Goal: Navigation & Orientation: Find specific page/section

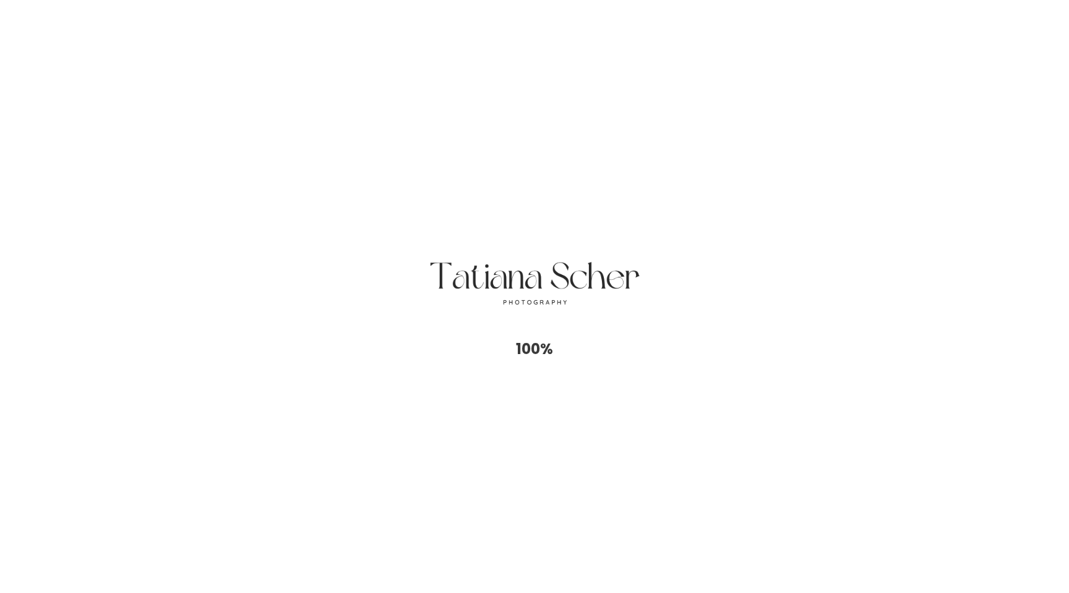
scroll to position [7, 0]
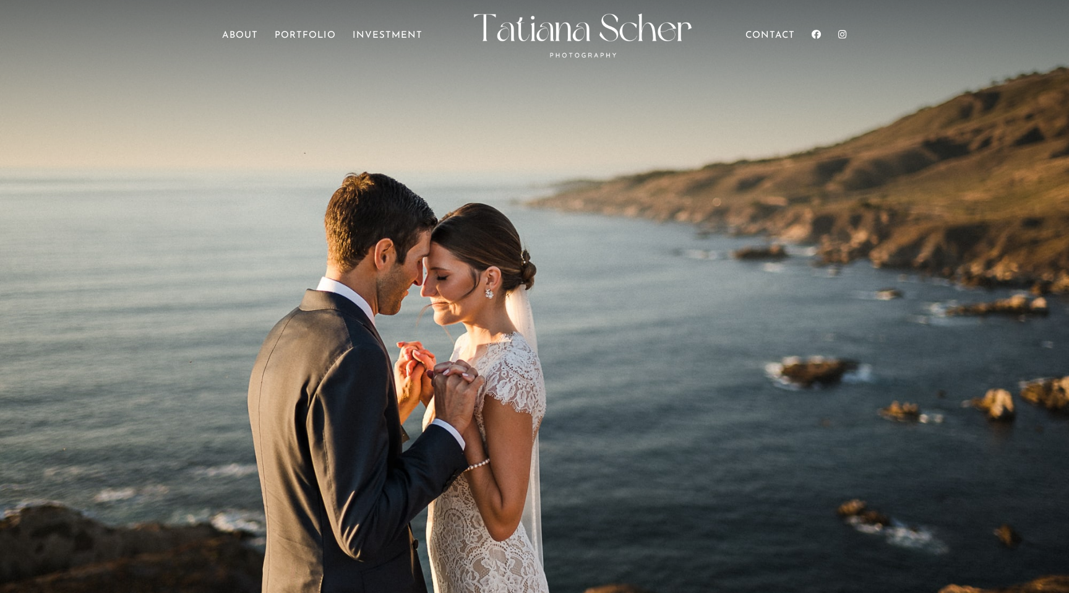
click at [303, 29] on ul "Home About Portfolio Investment Contact" at bounding box center [534, 46] width 625 height 40
click at [296, 38] on link "Portfolio" at bounding box center [305, 49] width 61 height 35
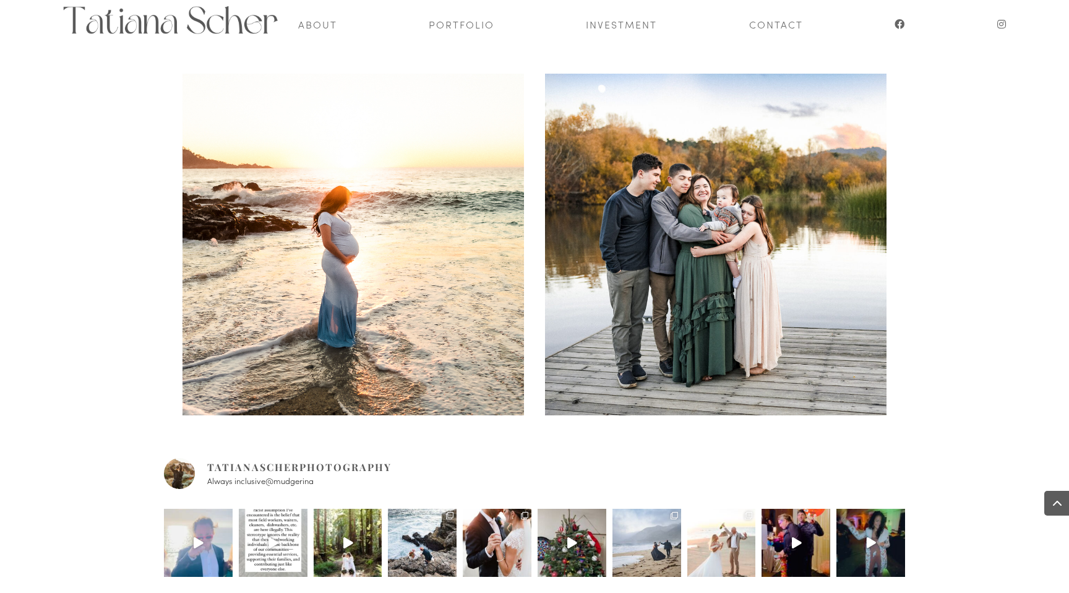
scroll to position [520, 0]
click at [403, 347] on span at bounding box center [354, 245] width 342 height 342
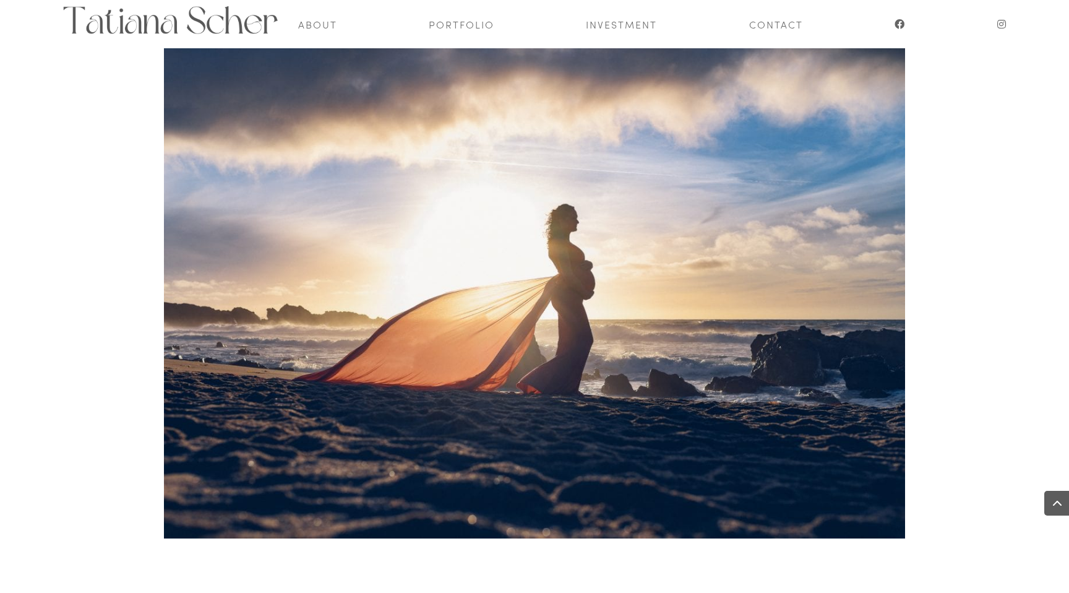
scroll to position [5605, 0]
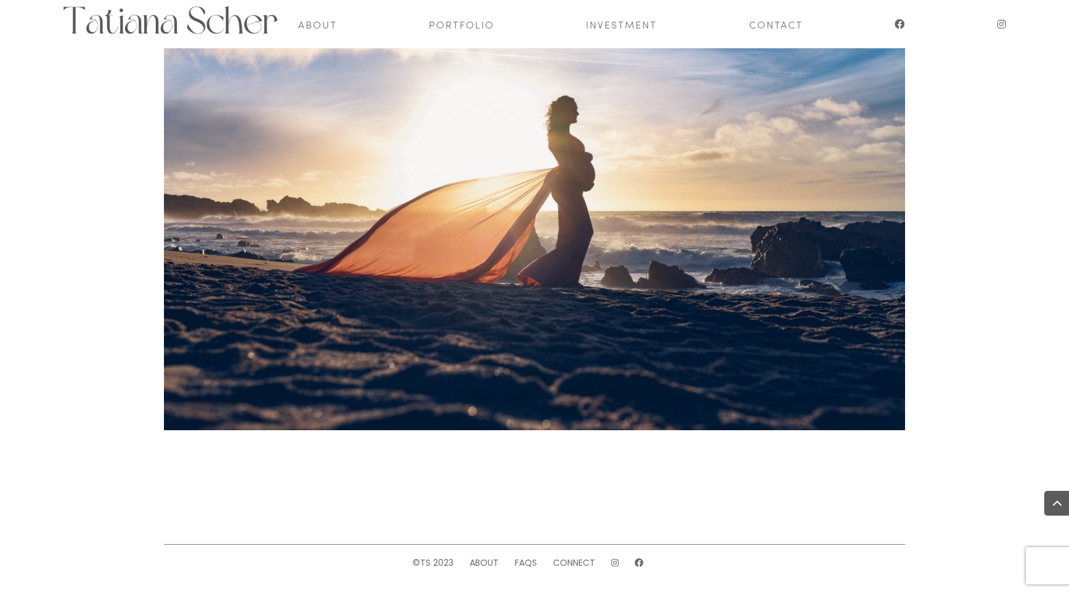
click at [319, 519] on div at bounding box center [534, 524] width 741 height 41
